Goal: Book appointment/travel/reservation

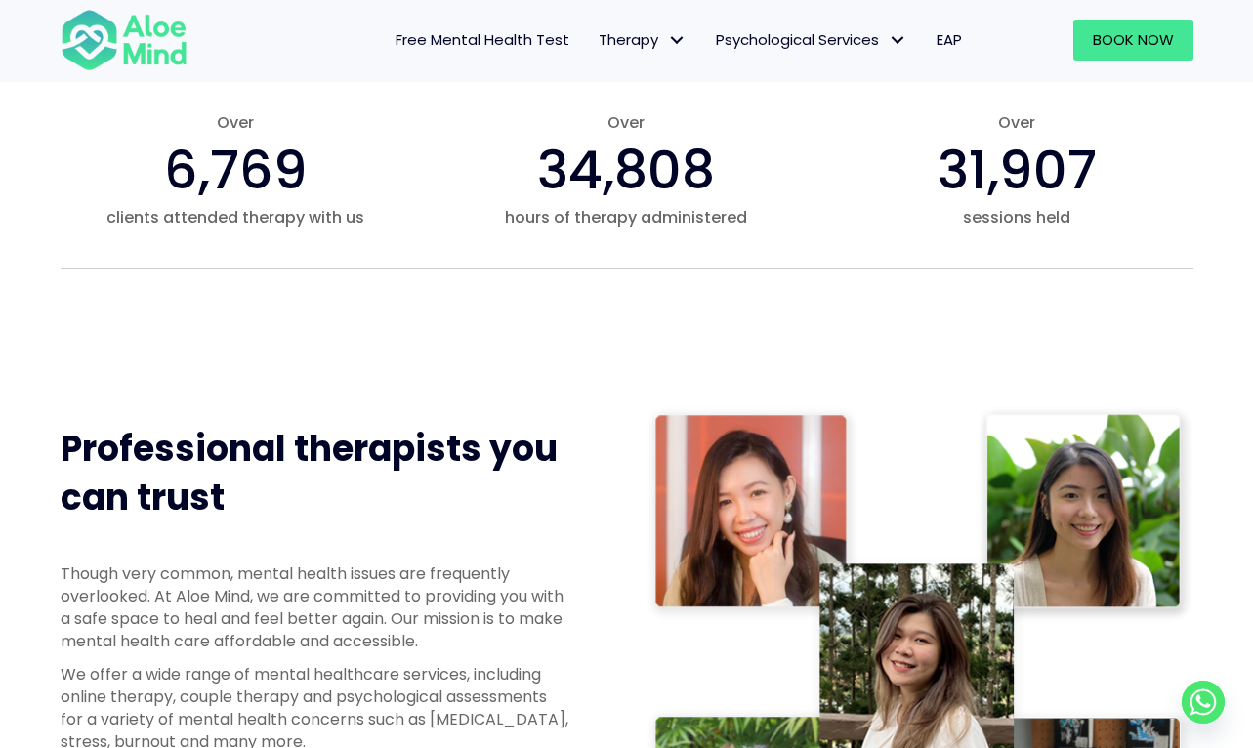
scroll to position [728, 0]
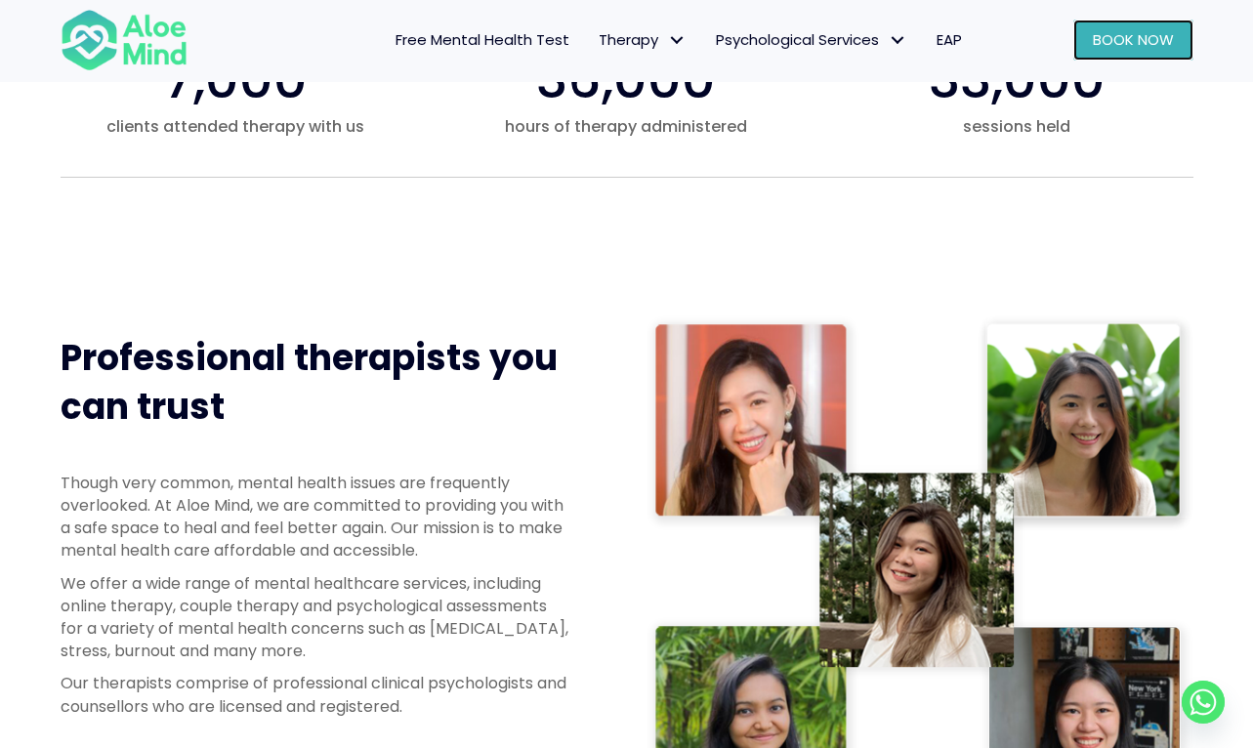
click at [1090, 39] on link "Book Now" at bounding box center [1133, 40] width 120 height 41
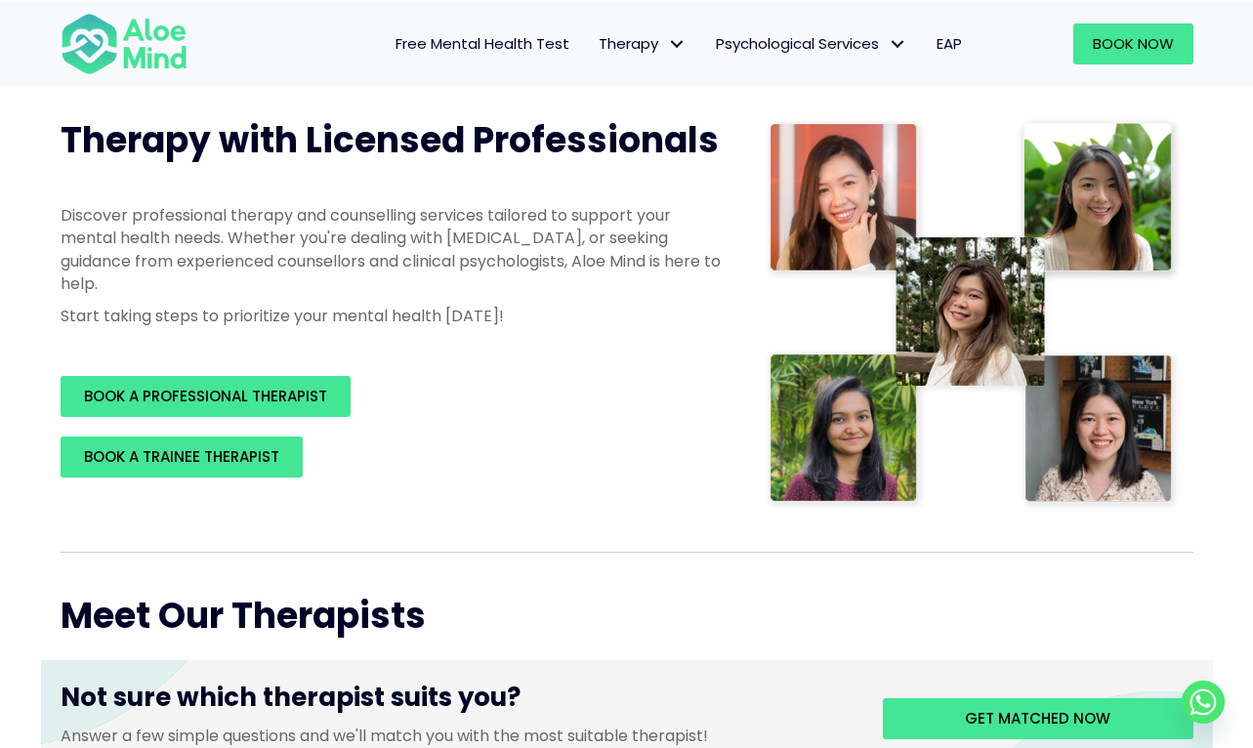
scroll to position [291, 0]
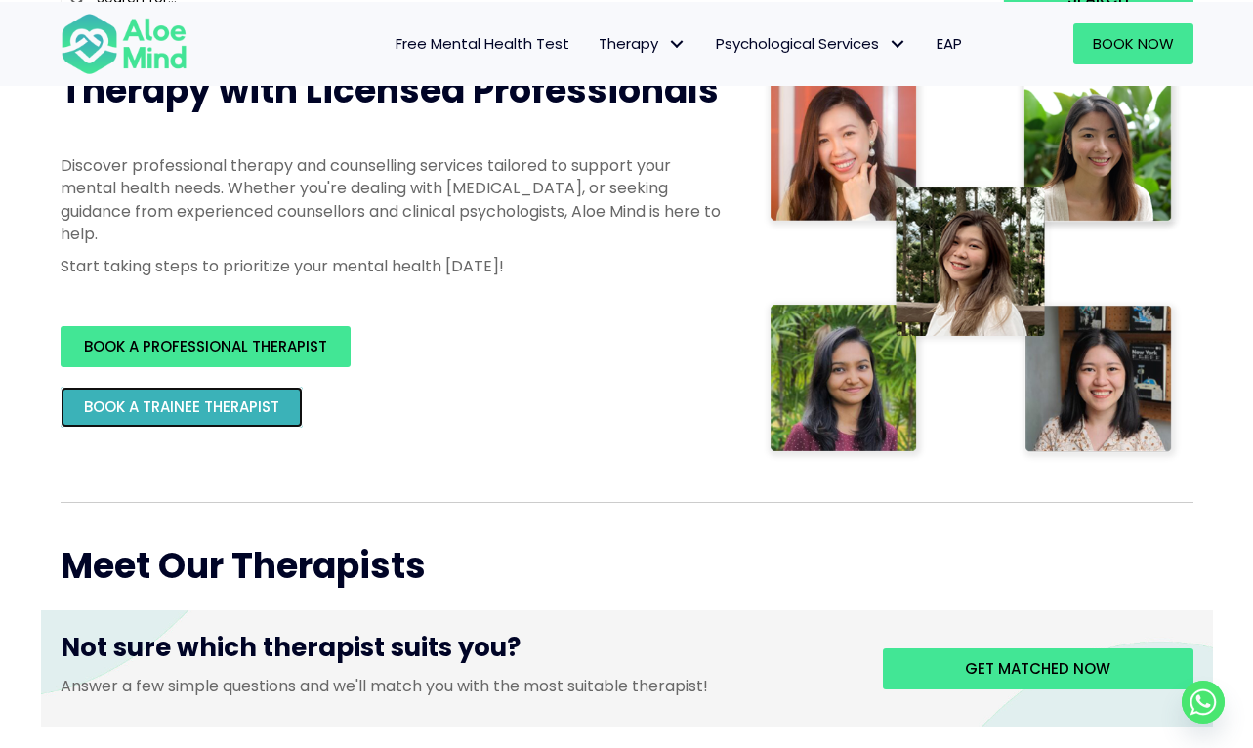
click at [272, 408] on span "BOOK A TRAINEE THERAPIST" at bounding box center [181, 407] width 195 height 21
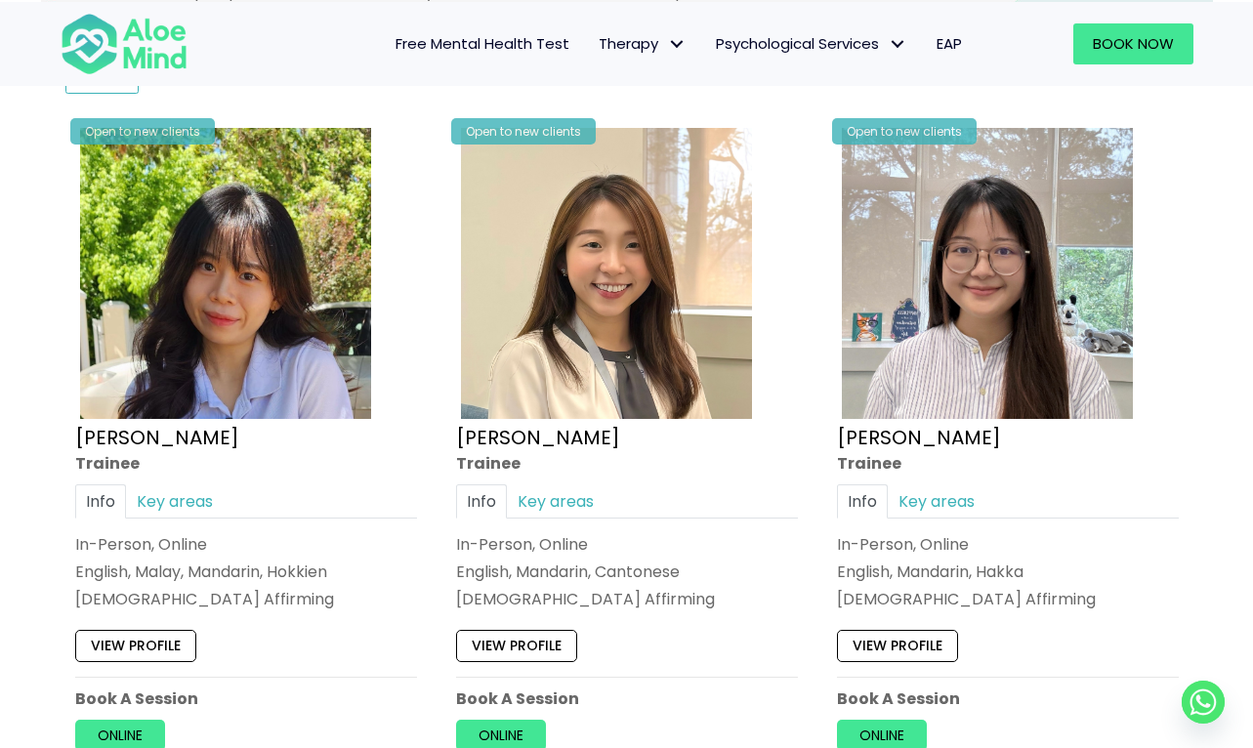
scroll to position [995, 0]
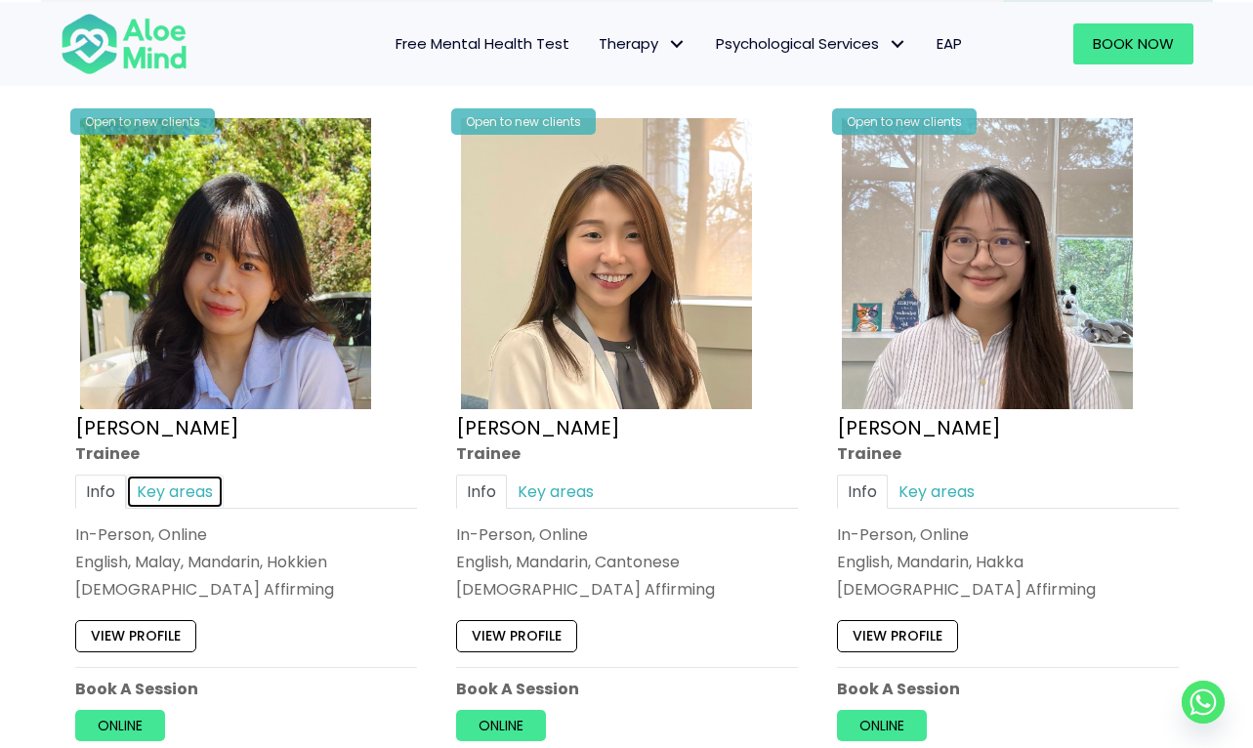
click at [178, 485] on link "Key areas" at bounding box center [175, 491] width 98 height 34
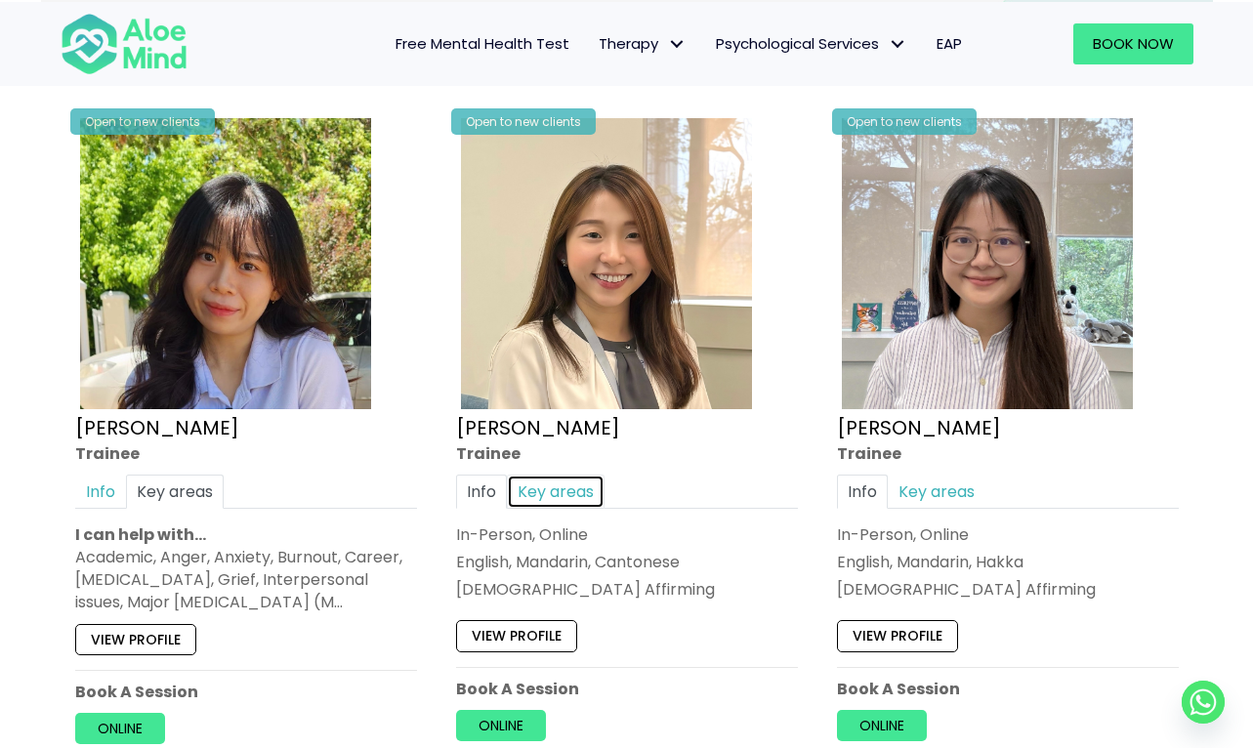
click at [562, 482] on link "Key areas" at bounding box center [556, 491] width 98 height 34
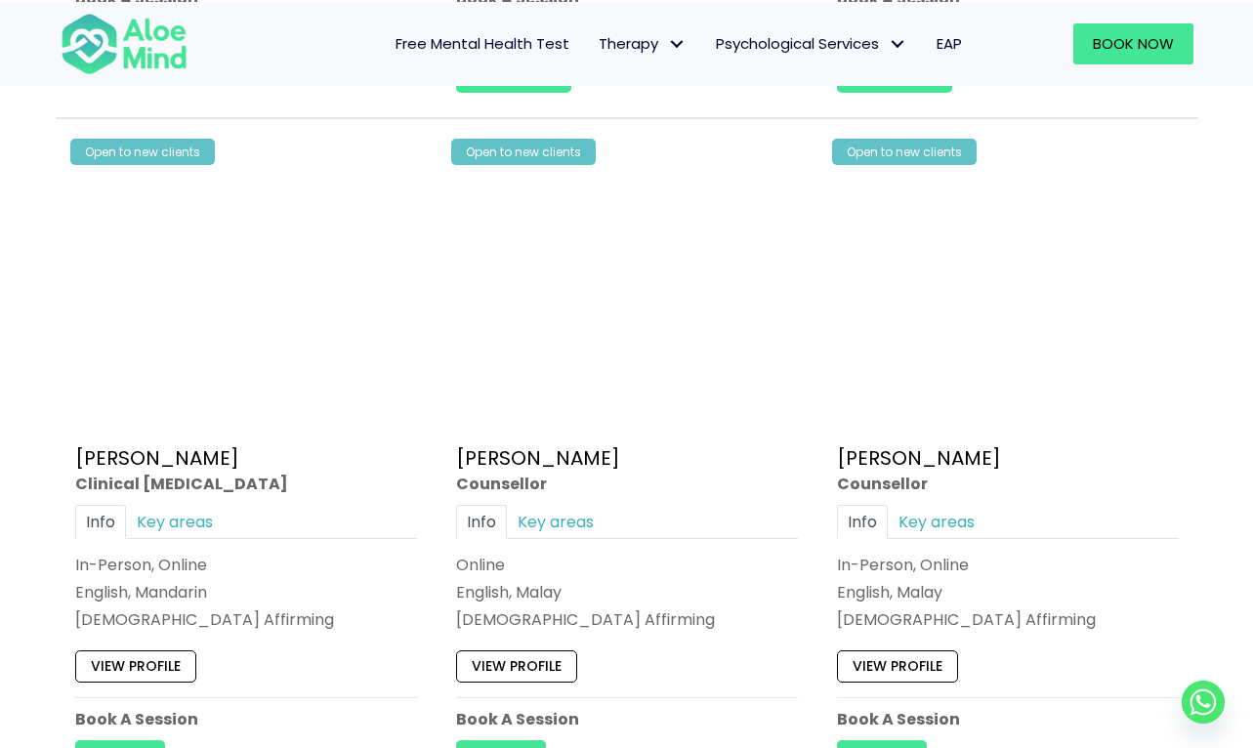
scroll to position [4623, 0]
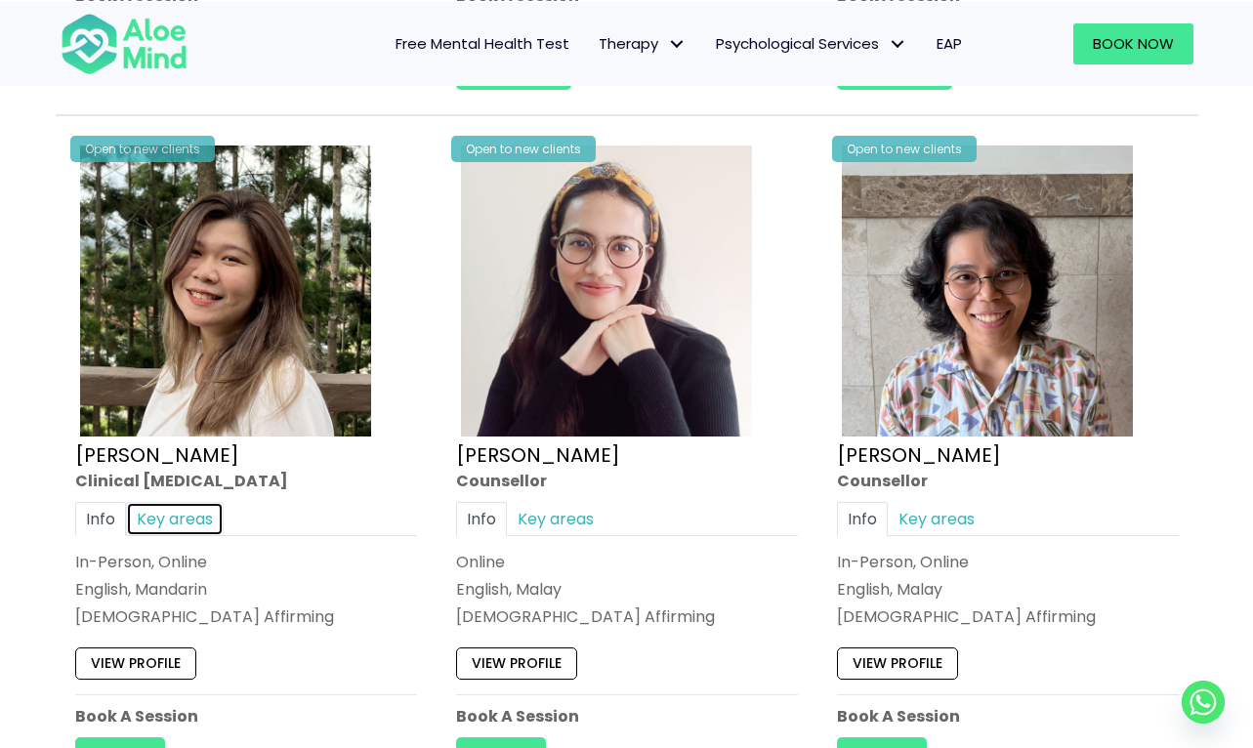
click at [200, 519] on link "Key areas" at bounding box center [175, 519] width 98 height 34
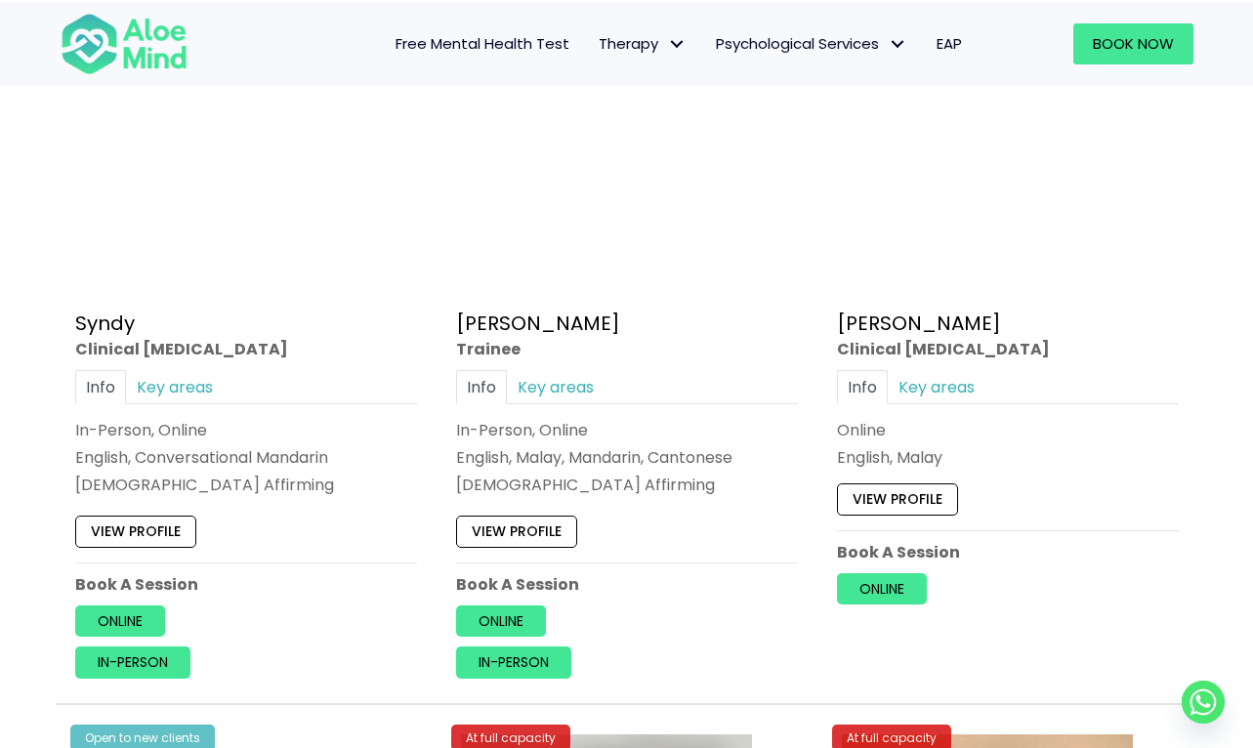
scroll to position [6201, 0]
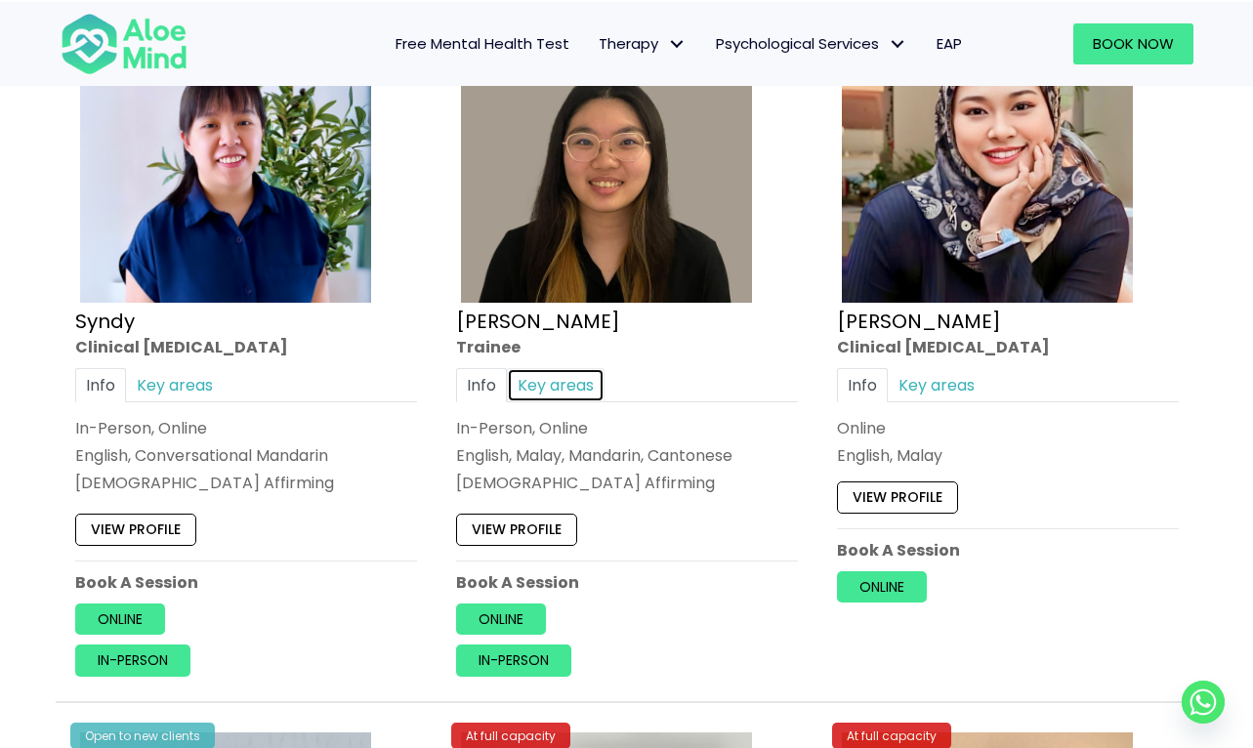
click at [557, 391] on link "Key areas" at bounding box center [556, 385] width 98 height 34
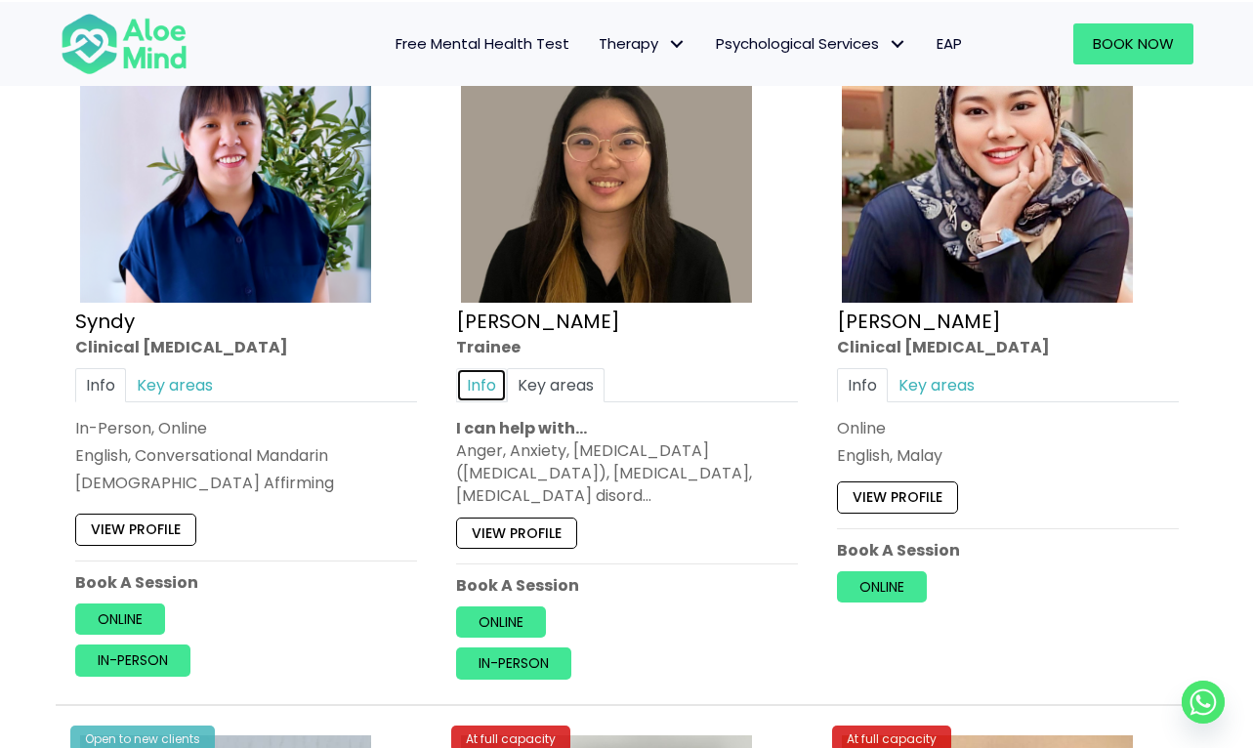
click at [483, 380] on link "Info" at bounding box center [481, 385] width 51 height 34
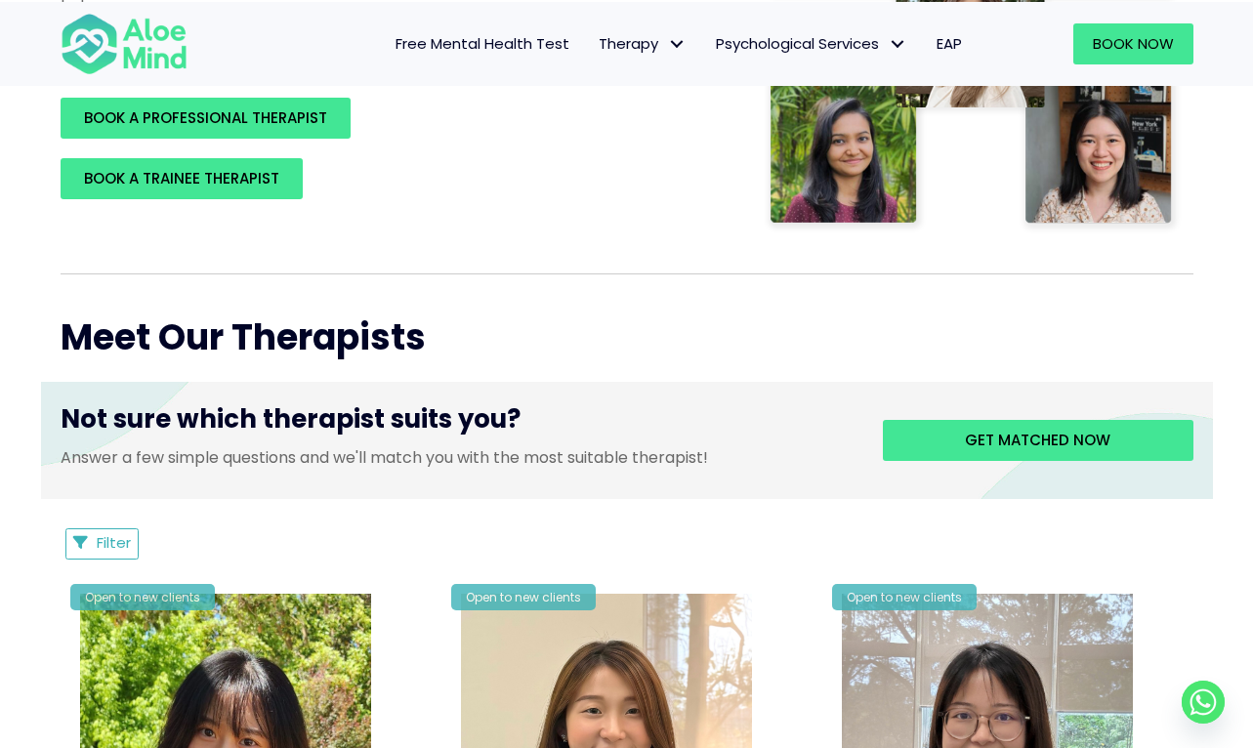
scroll to position [0, 0]
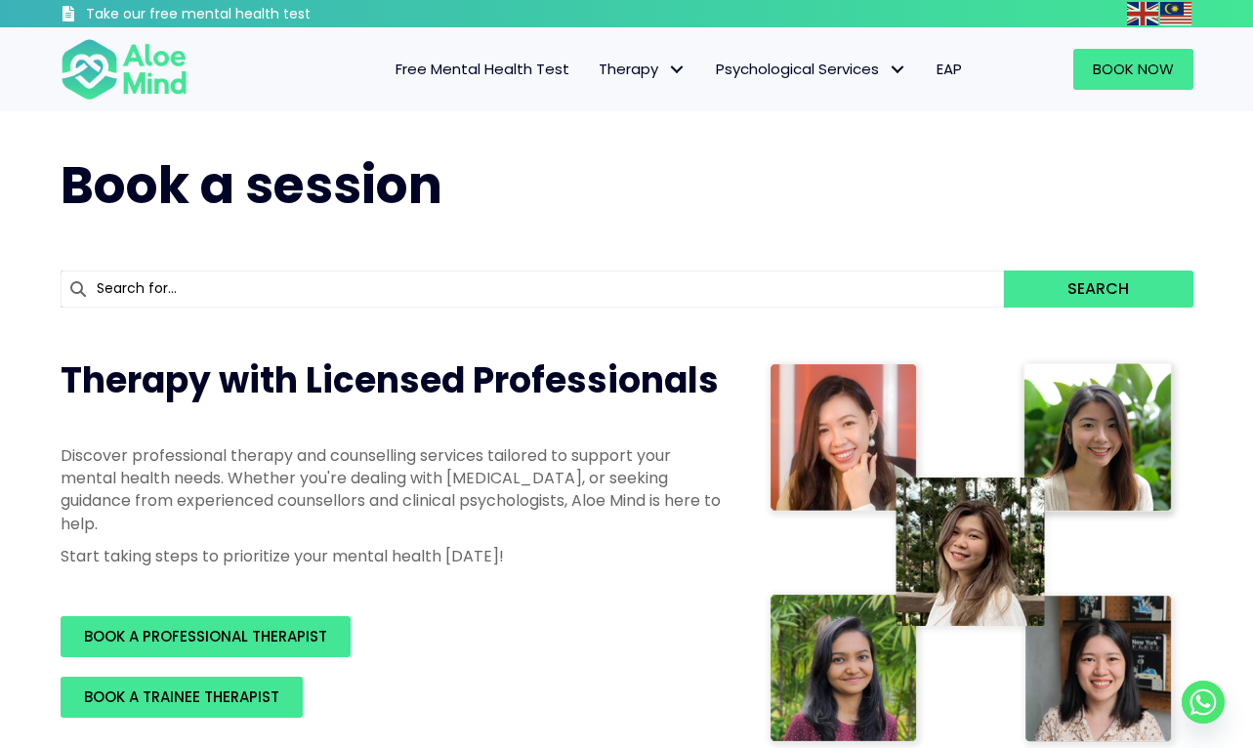
click at [328, 75] on nav "Free Mental Health Test Therapy Individual therapy Teen Therapy Child Therapy C…" at bounding box center [595, 69] width 764 height 41
